Goal: Transaction & Acquisition: Book appointment/travel/reservation

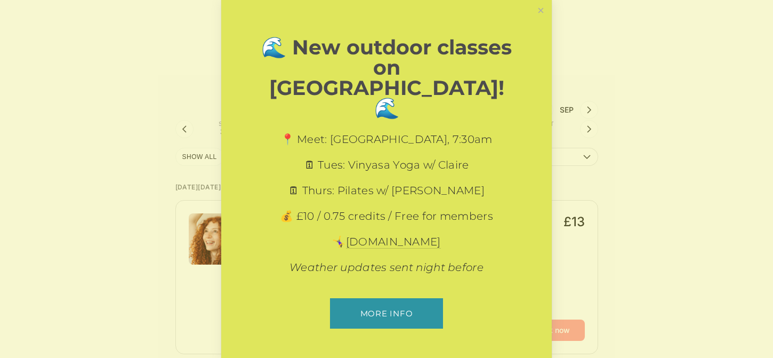
scroll to position [107, 0]
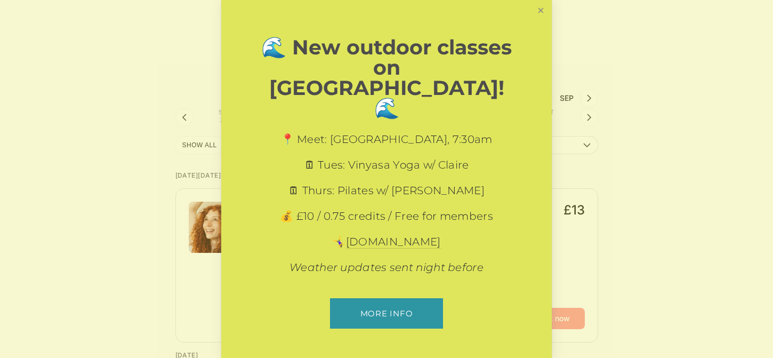
click at [539, 20] on link "Close" at bounding box center [540, 11] width 19 height 19
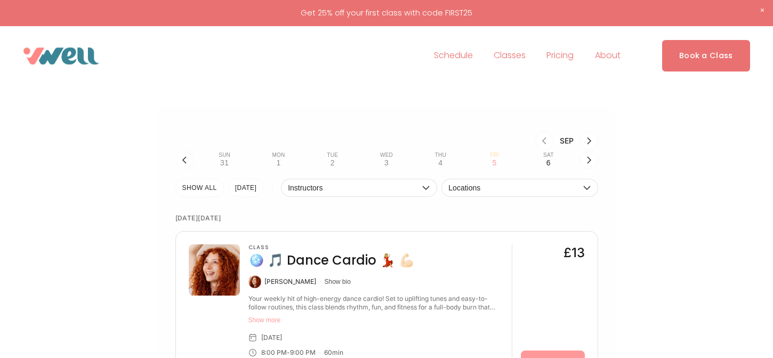
scroll to position [0, 0]
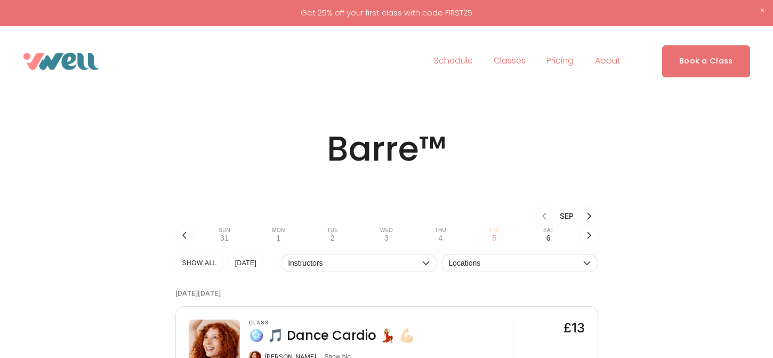
click at [498, 62] on span "Classes" at bounding box center [510, 60] width 32 height 15
click at [582, 236] on button "button" at bounding box center [589, 235] width 18 height 18
click at [281, 238] on button "Mon 8 •" at bounding box center [278, 235] width 45 height 20
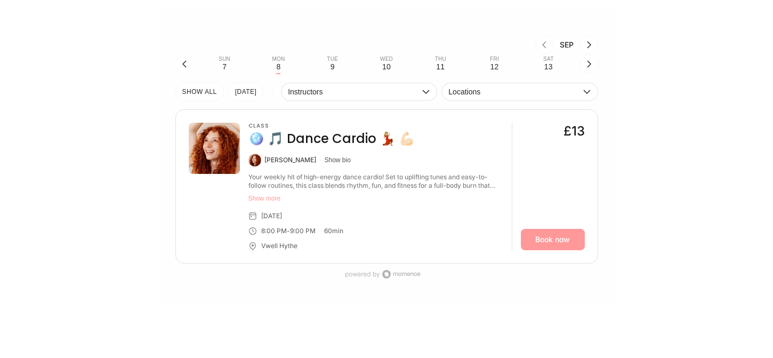
scroll to position [107, 0]
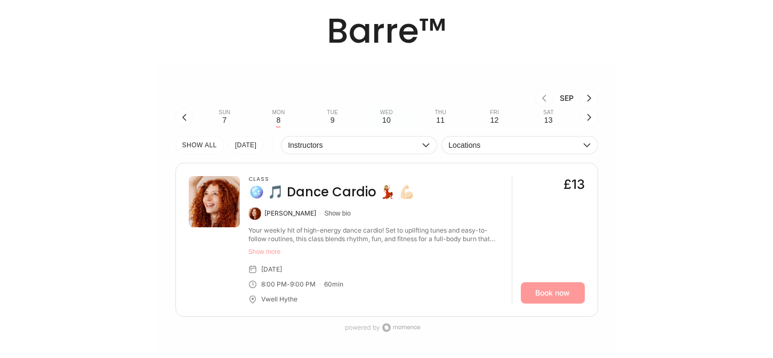
click at [386, 119] on div "10" at bounding box center [386, 120] width 9 height 9
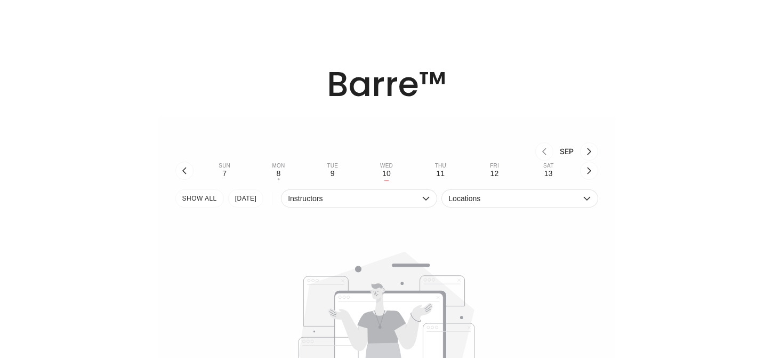
scroll to position [0, 0]
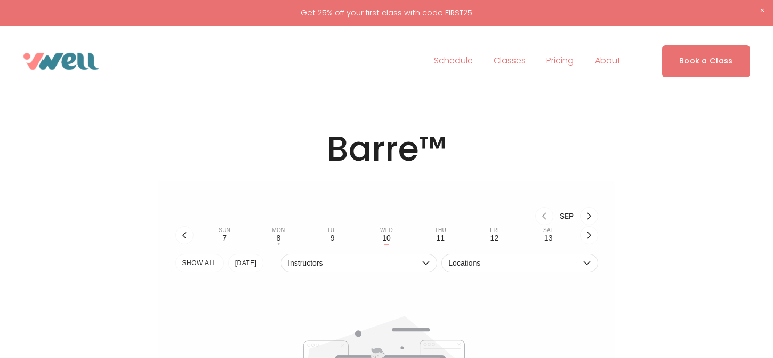
click at [0, 0] on span "Fitness" at bounding box center [0, 0] width 0 height 0
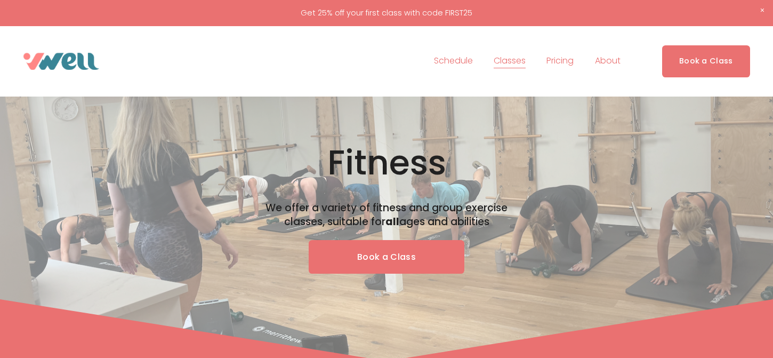
click at [367, 259] on link "Book a Class" at bounding box center [387, 257] width 156 height 34
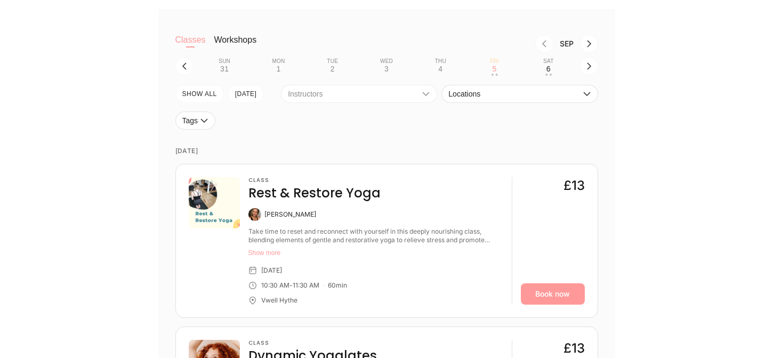
scroll to position [320, 0]
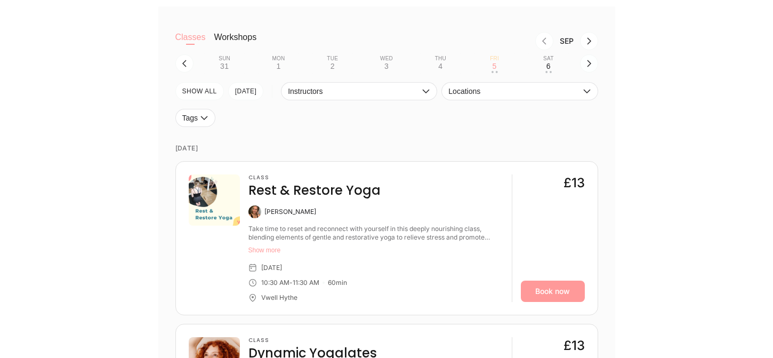
click at [588, 64] on icon "button" at bounding box center [589, 63] width 9 height 9
click at [388, 69] on div "10" at bounding box center [386, 66] width 9 height 9
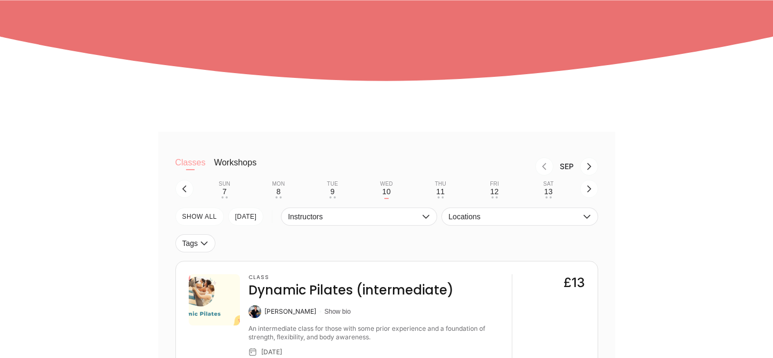
scroll to position [213, 0]
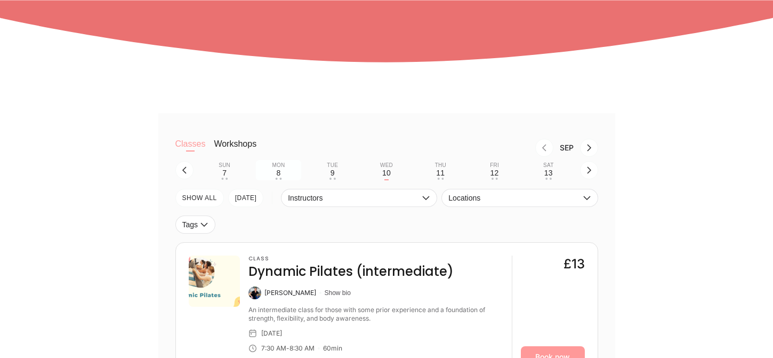
click at [280, 173] on div "8" at bounding box center [278, 172] width 4 height 9
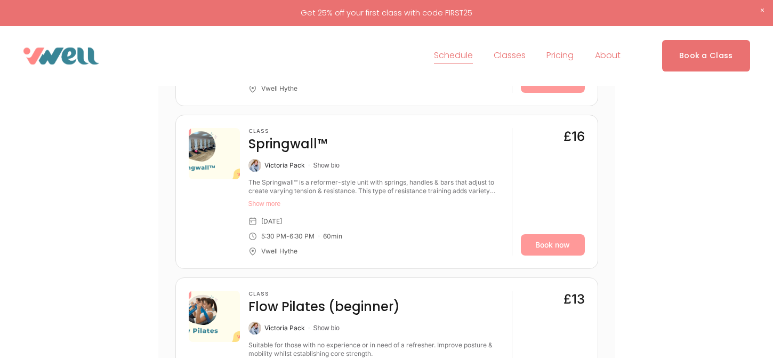
scroll to position [959, 0]
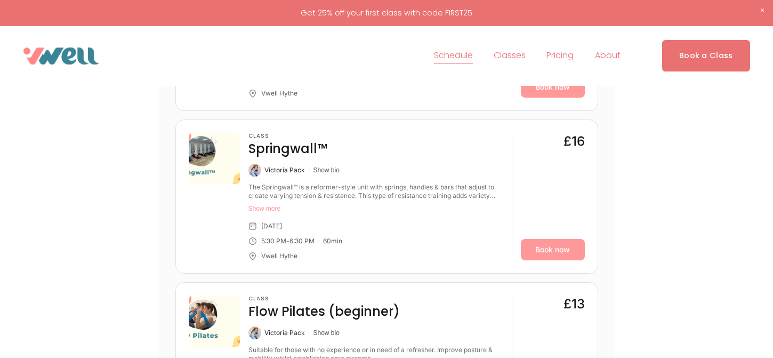
click at [267, 211] on button "Show more" at bounding box center [375, 208] width 255 height 9
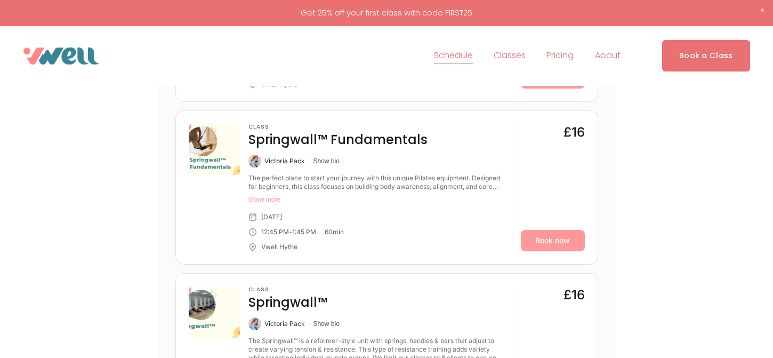
scroll to position [800, 0]
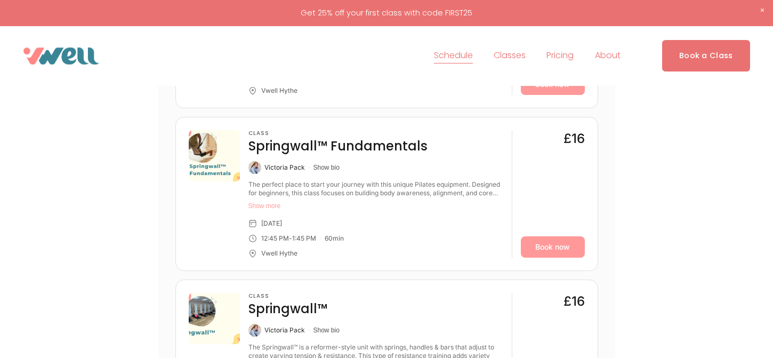
click at [271, 207] on button "Show more" at bounding box center [375, 205] width 255 height 9
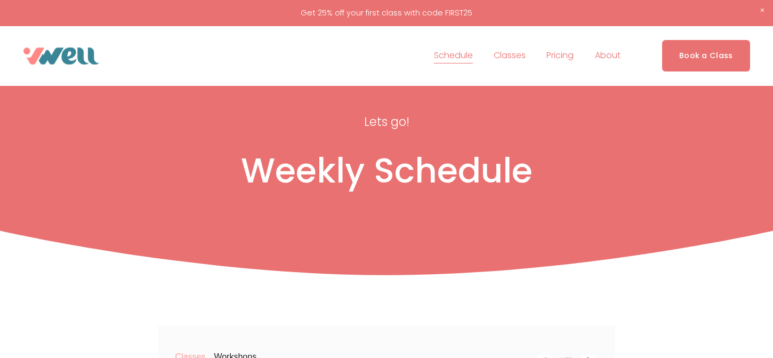
scroll to position [0, 0]
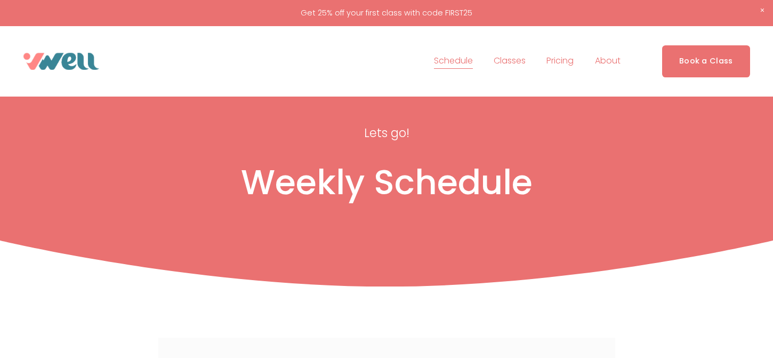
click at [0, 0] on span "The Studio" at bounding box center [0, 0] width 0 height 0
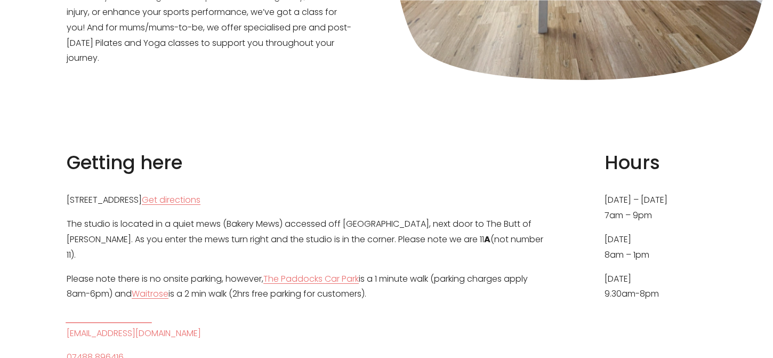
scroll to position [533, 0]
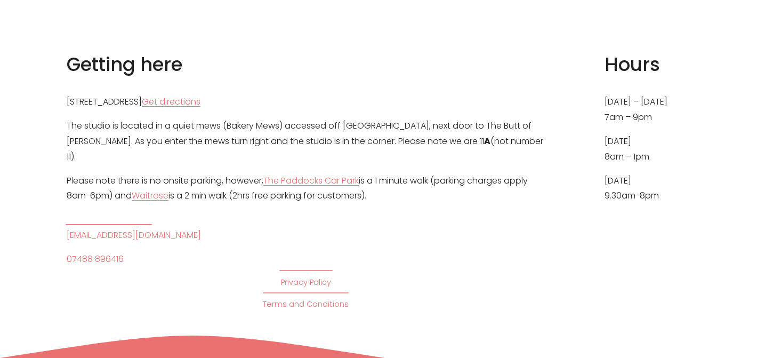
click at [200, 94] on link "Get directions" at bounding box center [171, 101] width 59 height 15
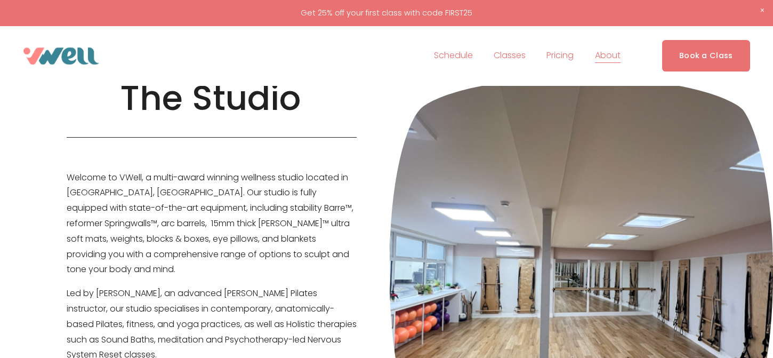
scroll to position [0, 0]
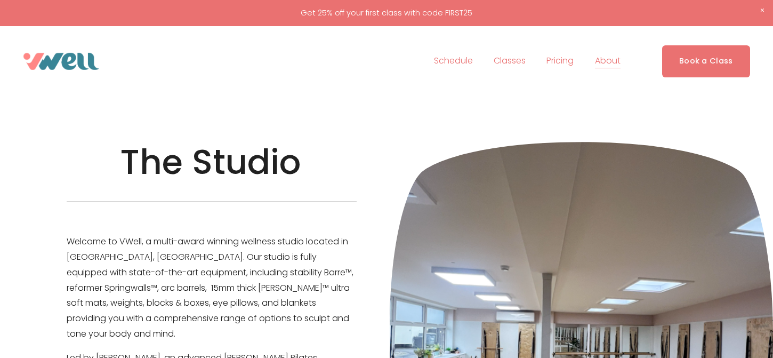
click at [0, 0] on span "Fitness" at bounding box center [0, 0] width 0 height 0
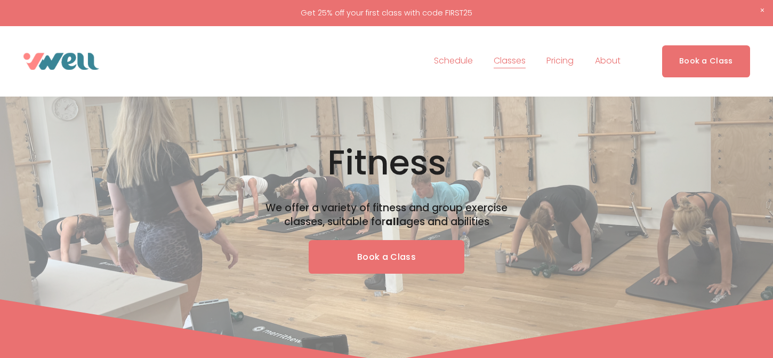
click at [402, 245] on link "Book a Class" at bounding box center [387, 257] width 156 height 34
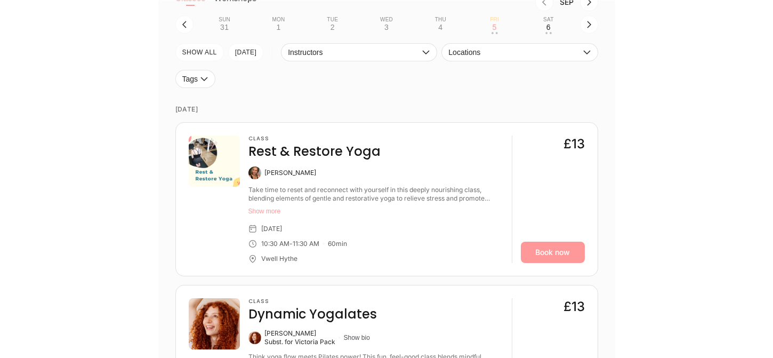
scroll to position [160, 0]
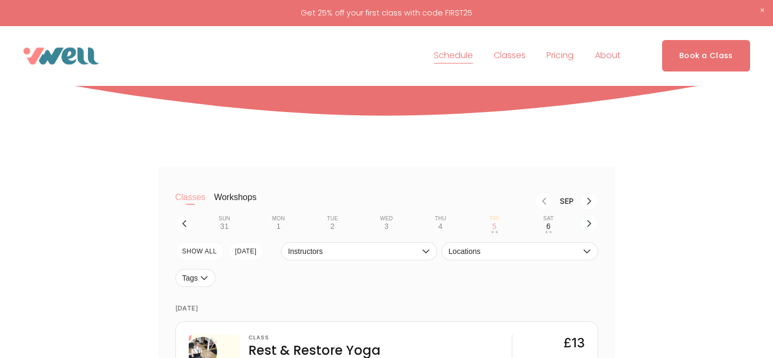
click at [593, 225] on button "button" at bounding box center [589, 223] width 18 height 18
click at [278, 230] on div "8" at bounding box center [278, 226] width 4 height 9
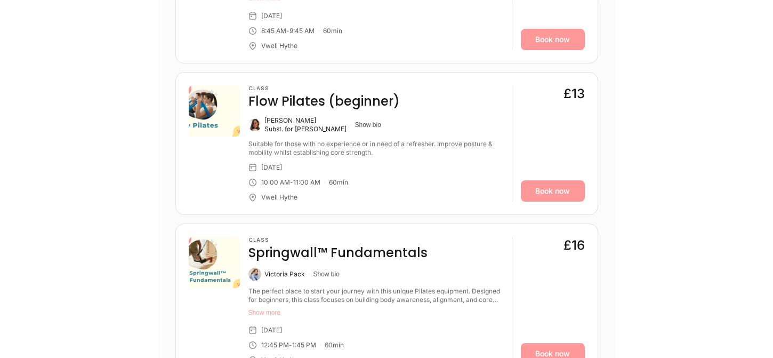
scroll to position [746, 0]
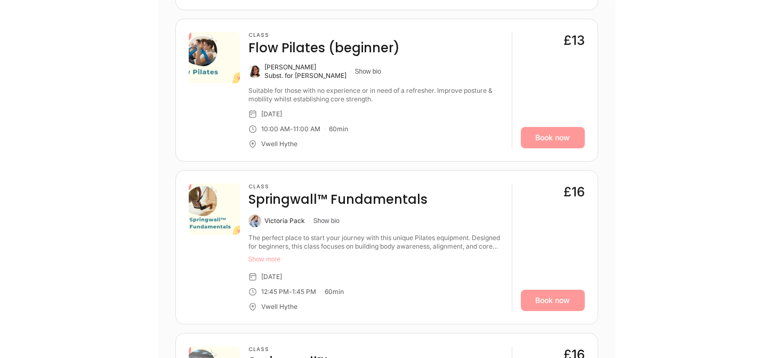
click at [257, 260] on button "Show more" at bounding box center [375, 259] width 255 height 9
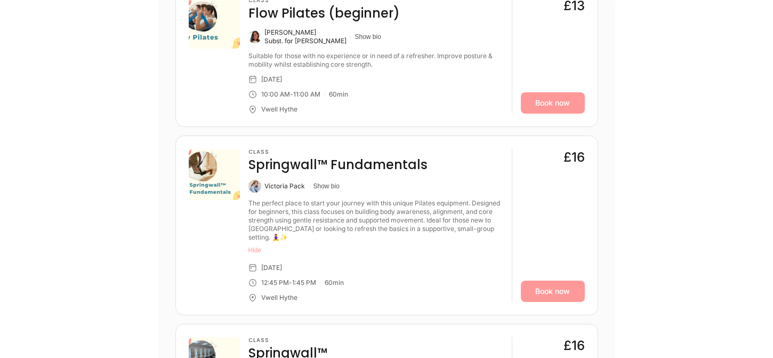
scroll to position [800, 0]
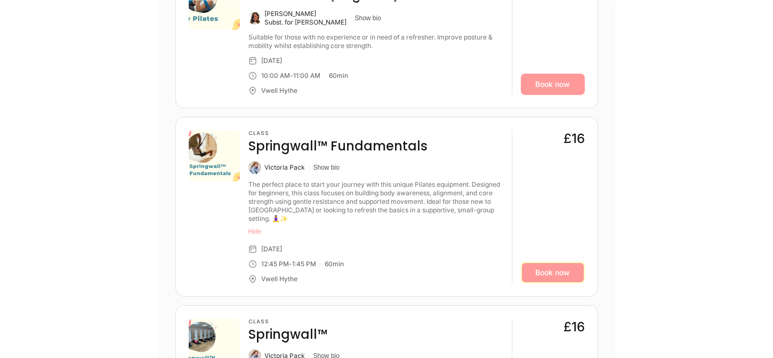
click at [547, 271] on link "Book now" at bounding box center [553, 272] width 64 height 21
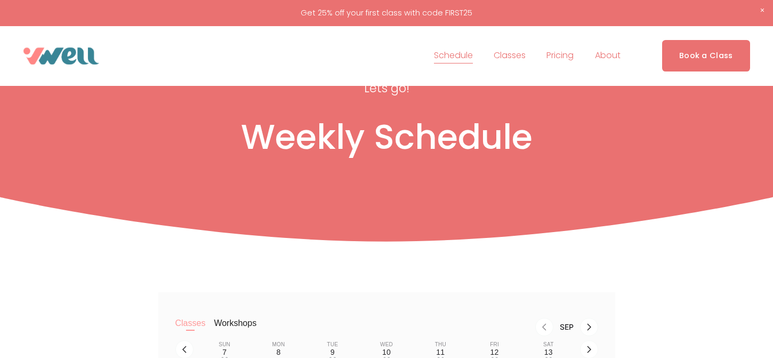
scroll to position [0, 0]
